Goal: Navigation & Orientation: Find specific page/section

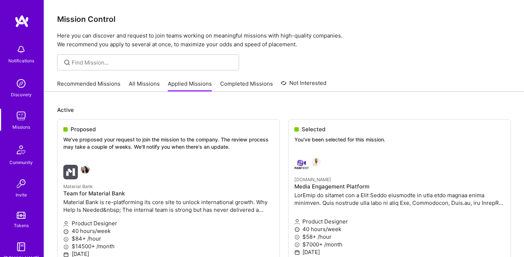
click at [92, 84] on link "Recommended Missions" at bounding box center [88, 86] width 63 height 12
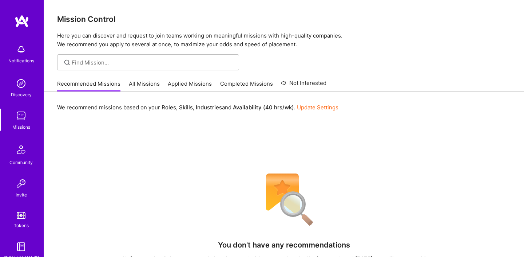
click at [151, 86] on link "All Missions" at bounding box center [144, 86] width 31 height 12
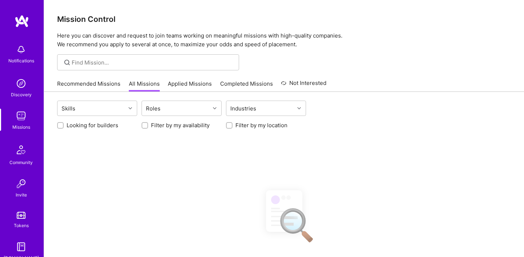
click at [107, 83] on link "Recommended Missions" at bounding box center [88, 86] width 63 height 12
